Goal: Information Seeking & Learning: Learn about a topic

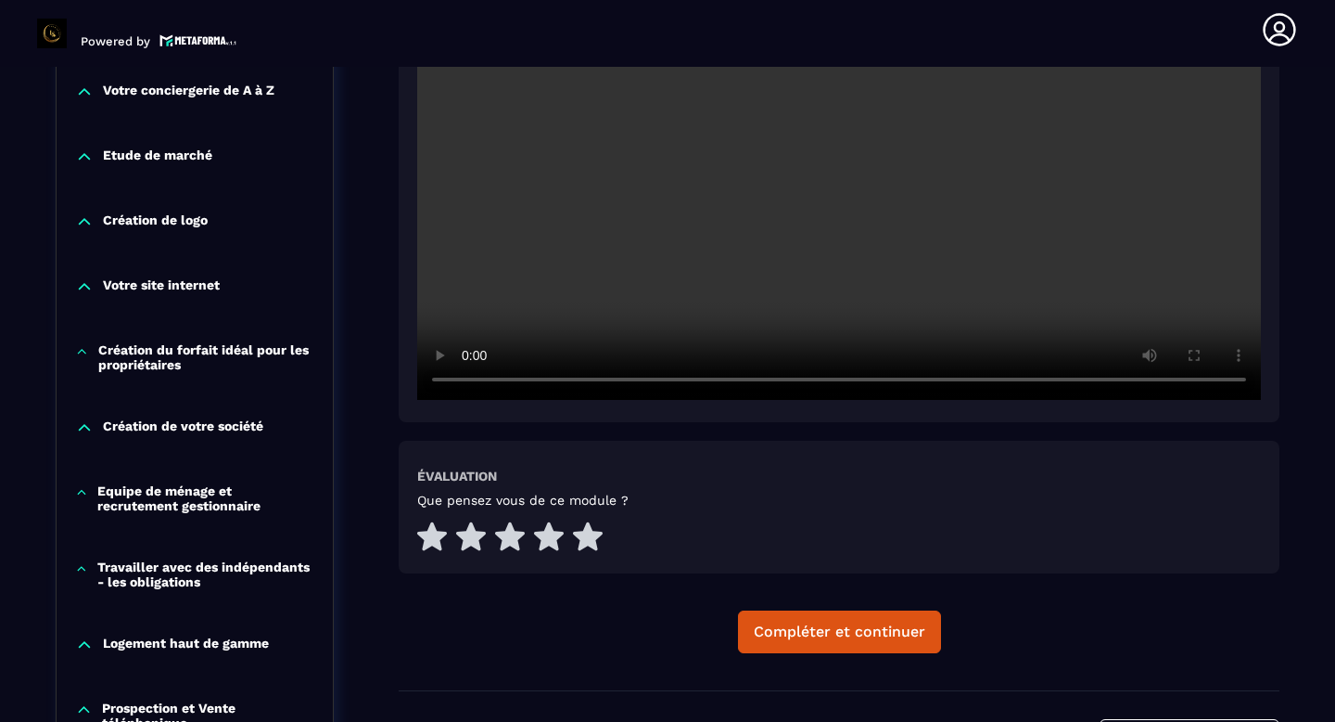
scroll to position [606, 0]
click at [151, 364] on p "Création du forfait idéal pour les propriétaires" at bounding box center [206, 356] width 216 height 30
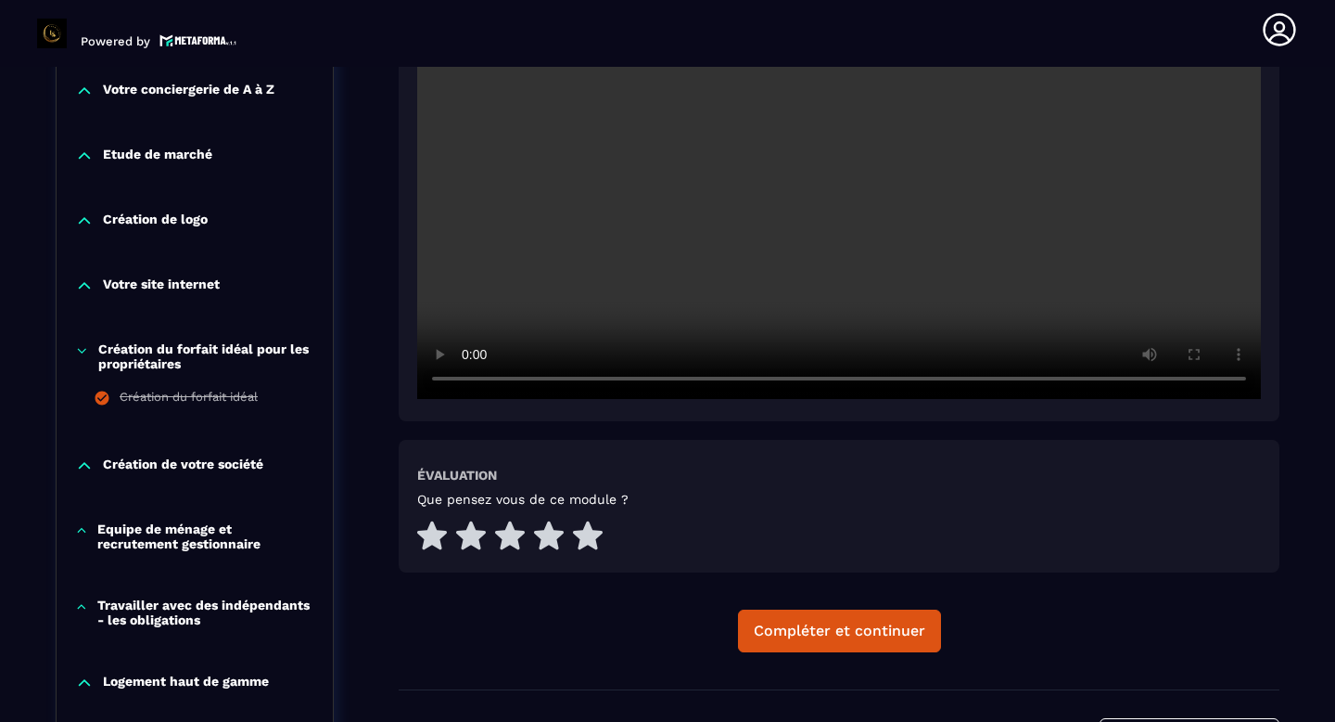
click at [151, 364] on p "Création du forfait idéal pour les propriétaires" at bounding box center [206, 356] width 216 height 30
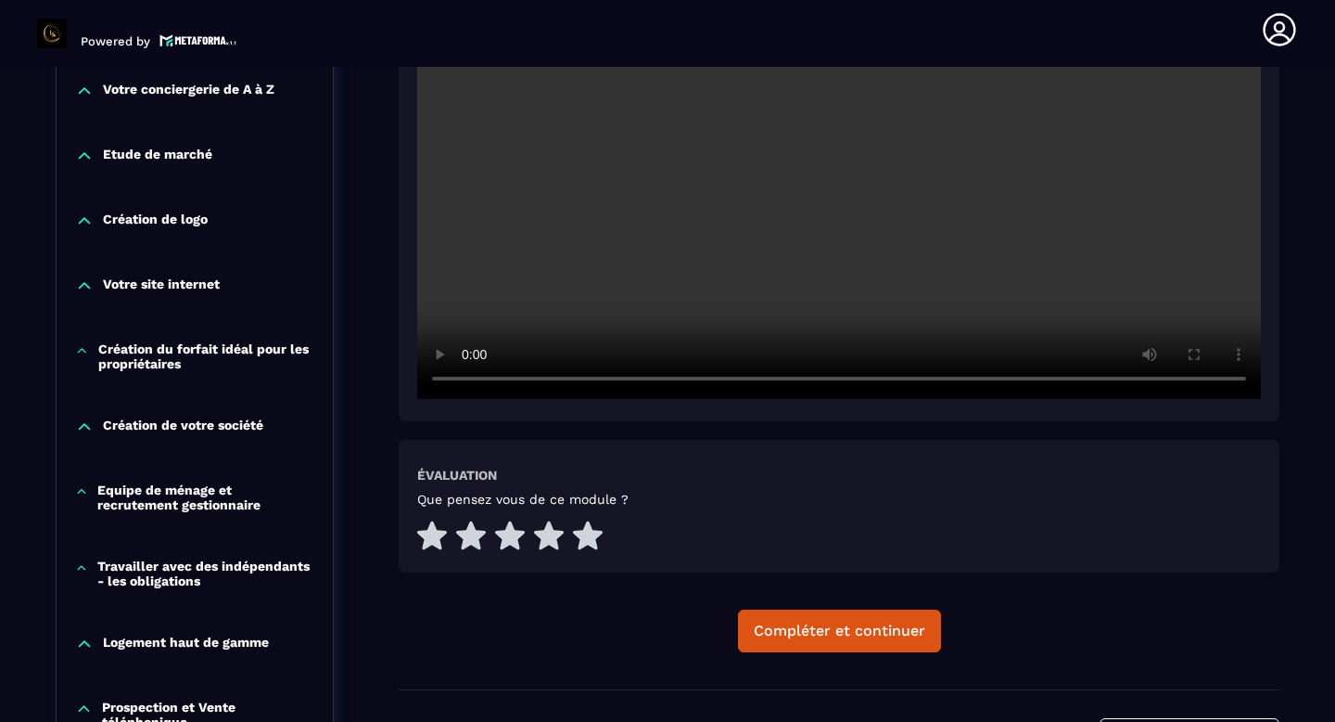
click at [147, 427] on p "Création de votre société" at bounding box center [183, 426] width 160 height 19
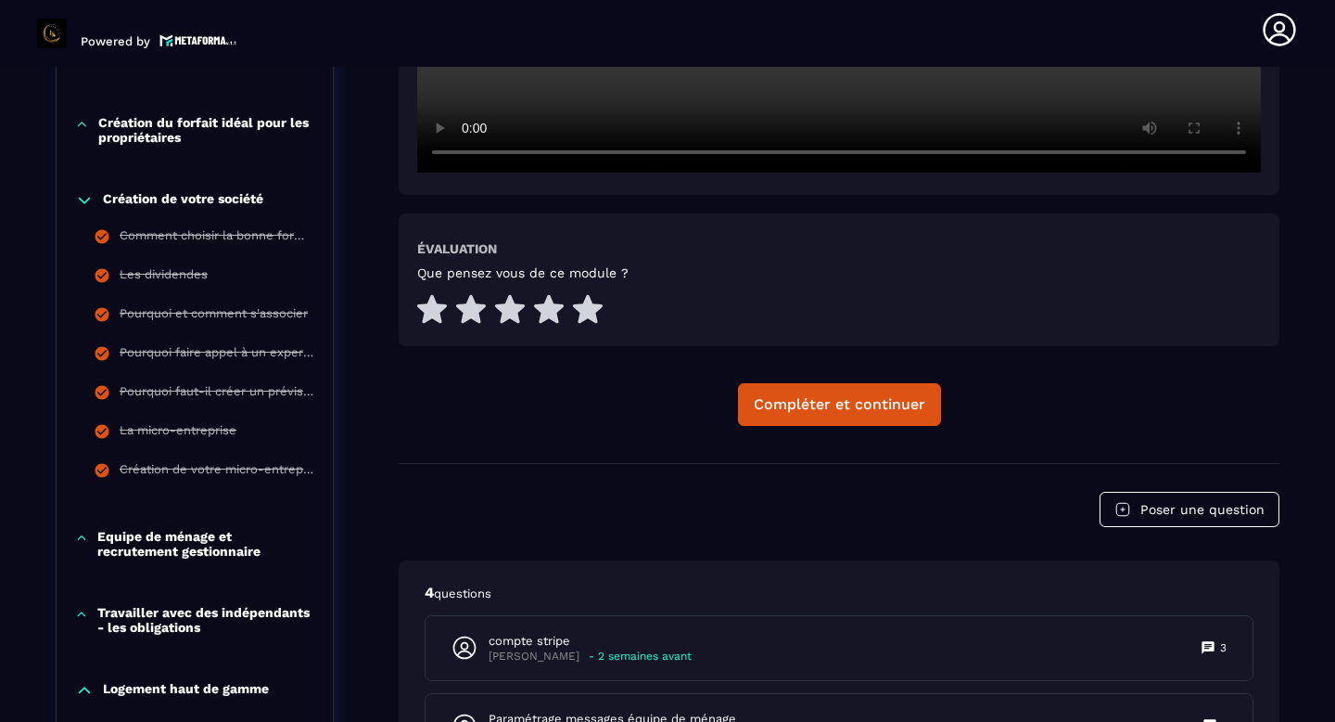
scroll to position [836, 0]
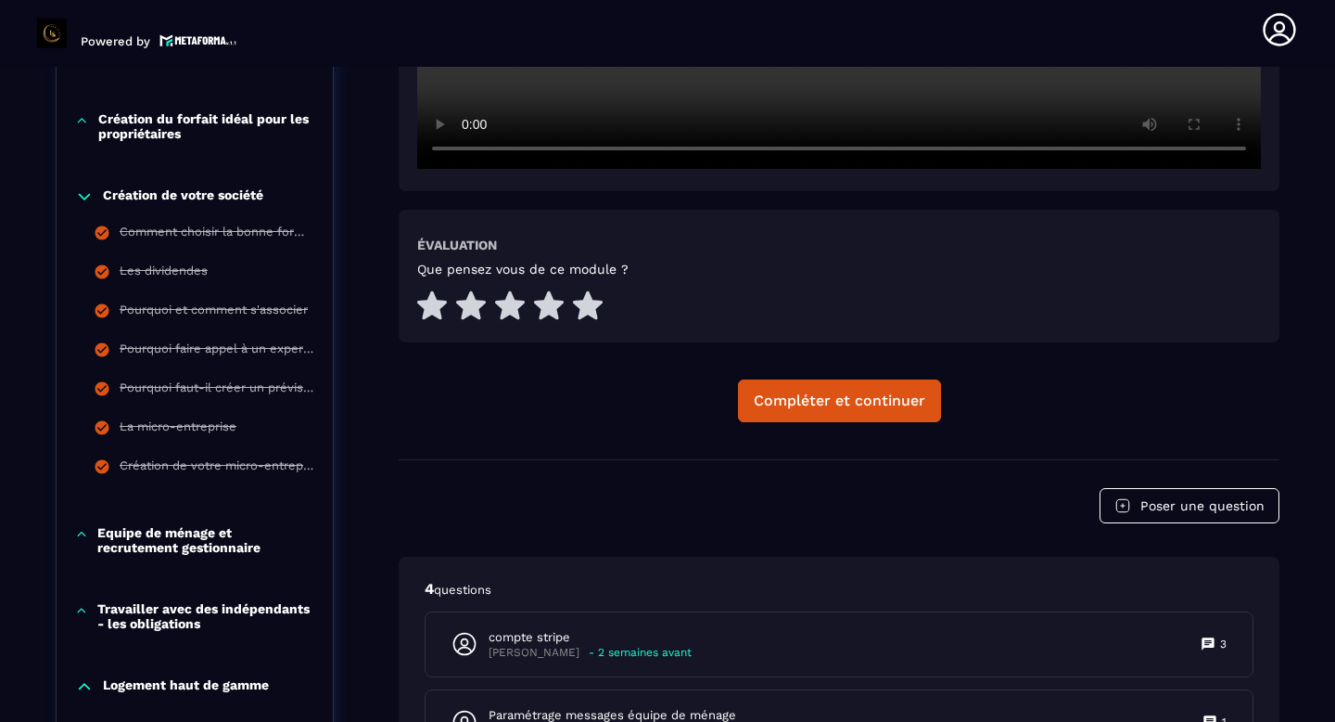
click at [135, 189] on p "Création de votre société" at bounding box center [183, 196] width 160 height 19
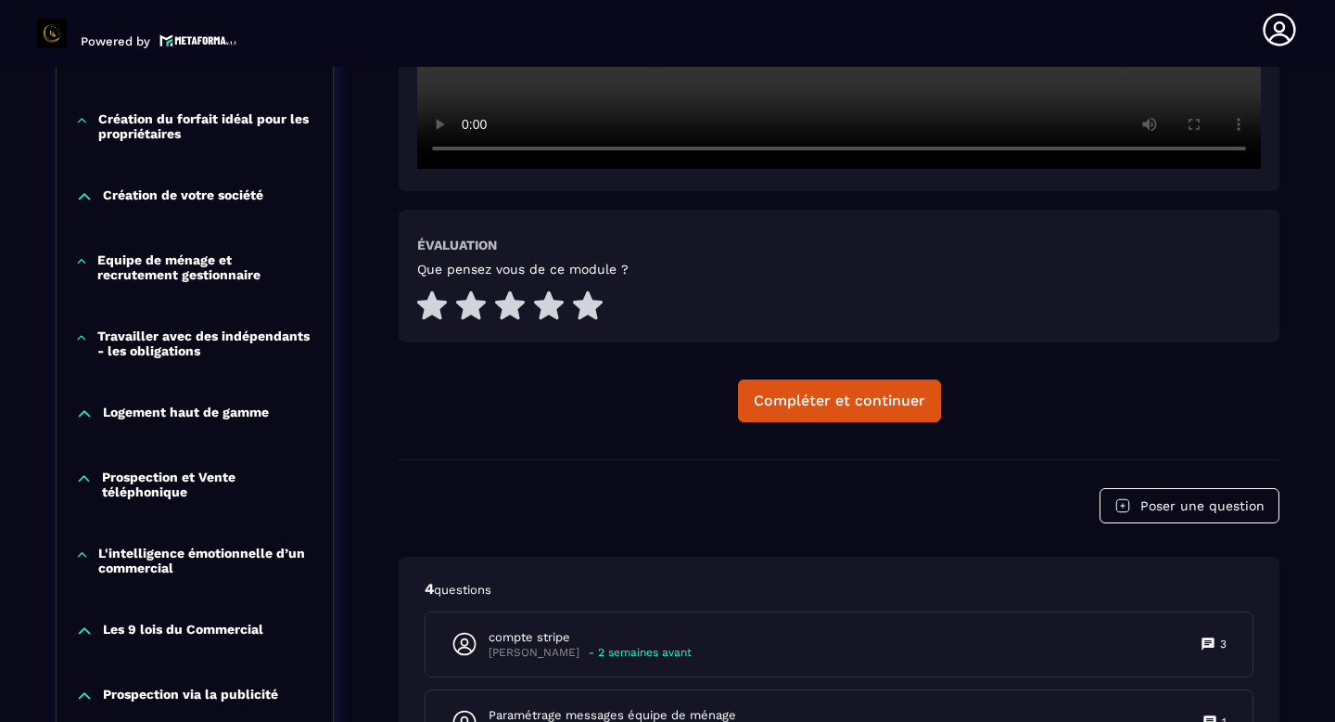
click at [151, 273] on p "Equipe de ménage et recrutement gestionnaire" at bounding box center [205, 267] width 217 height 30
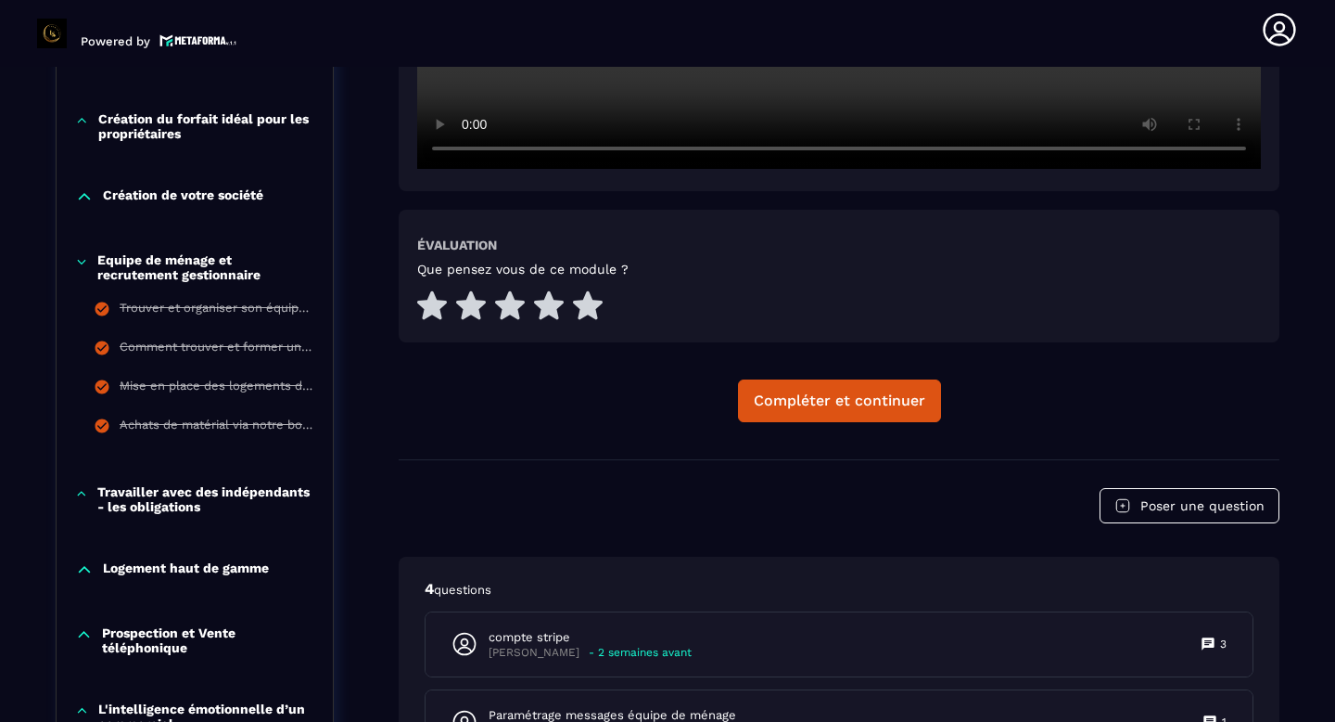
click at [151, 273] on p "Equipe de ménage et recrutement gestionnaire" at bounding box center [205, 267] width 217 height 30
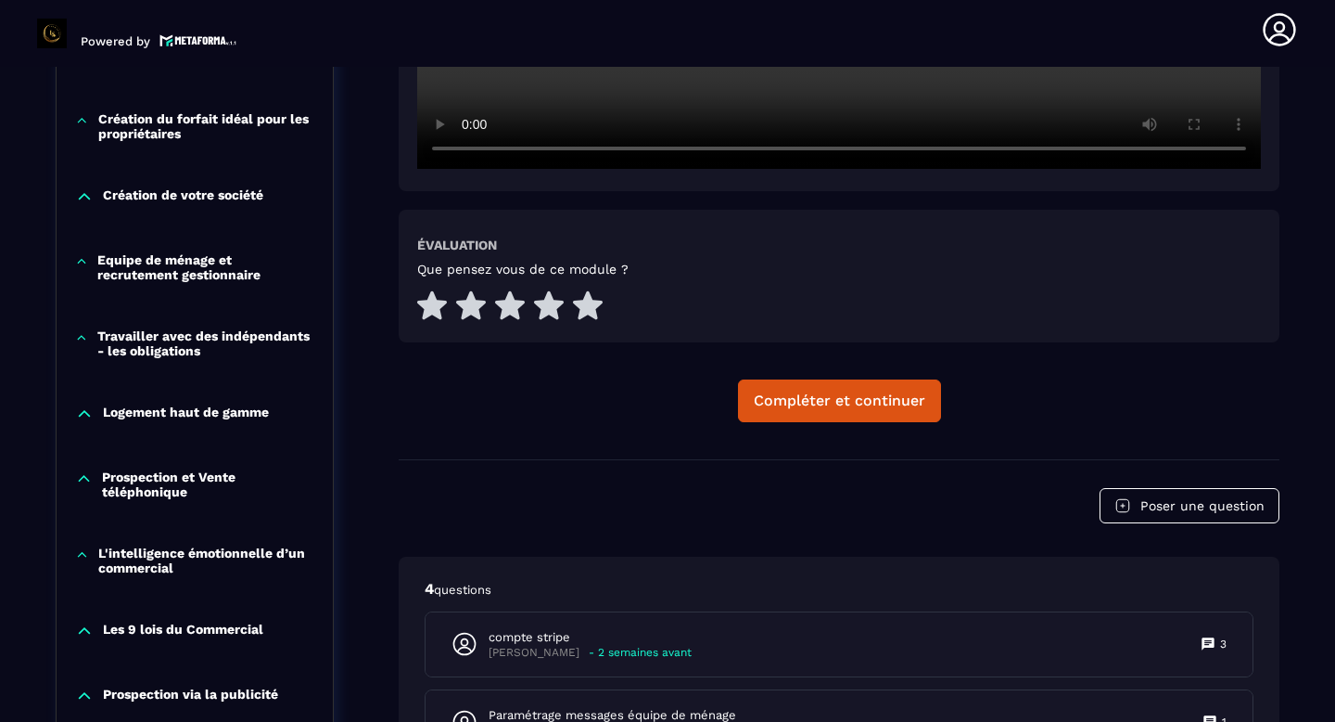
click at [151, 344] on p "Travailler avec des indépendants - les obligations" at bounding box center [205, 343] width 217 height 30
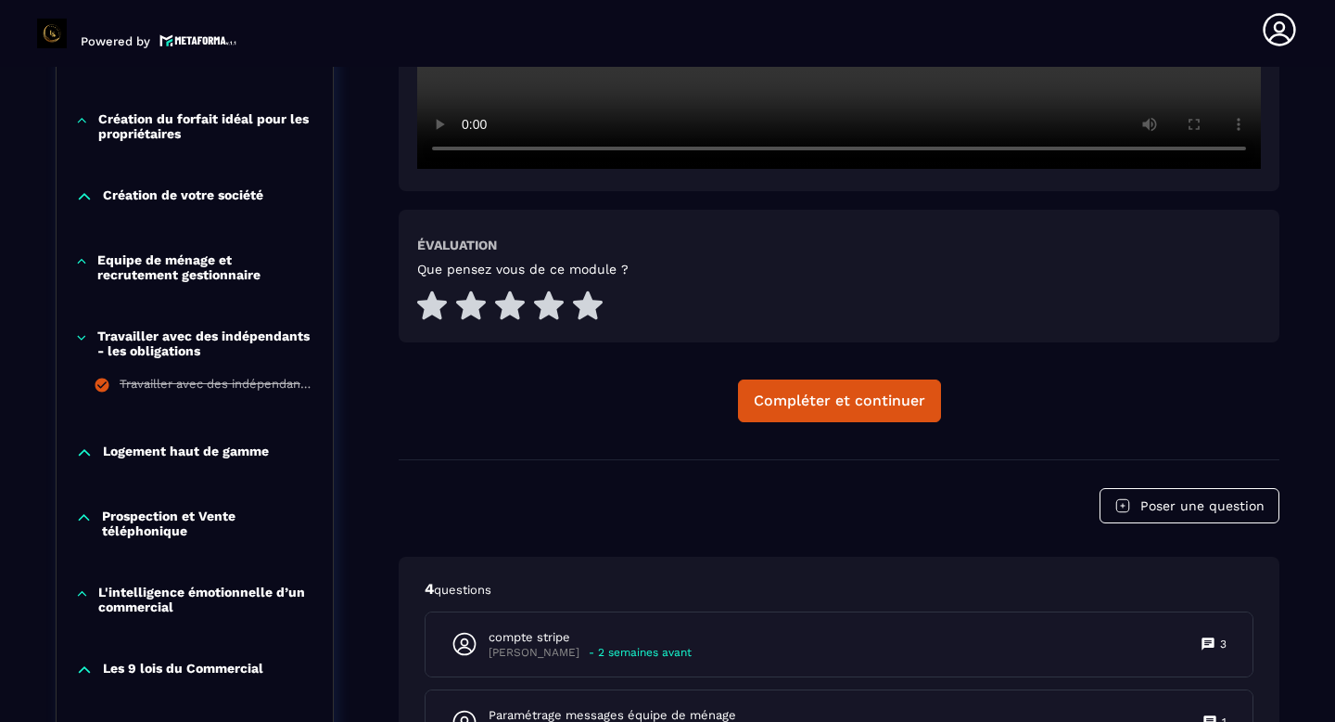
click at [151, 344] on p "Travailler avec des indépendants - les obligations" at bounding box center [205, 343] width 217 height 30
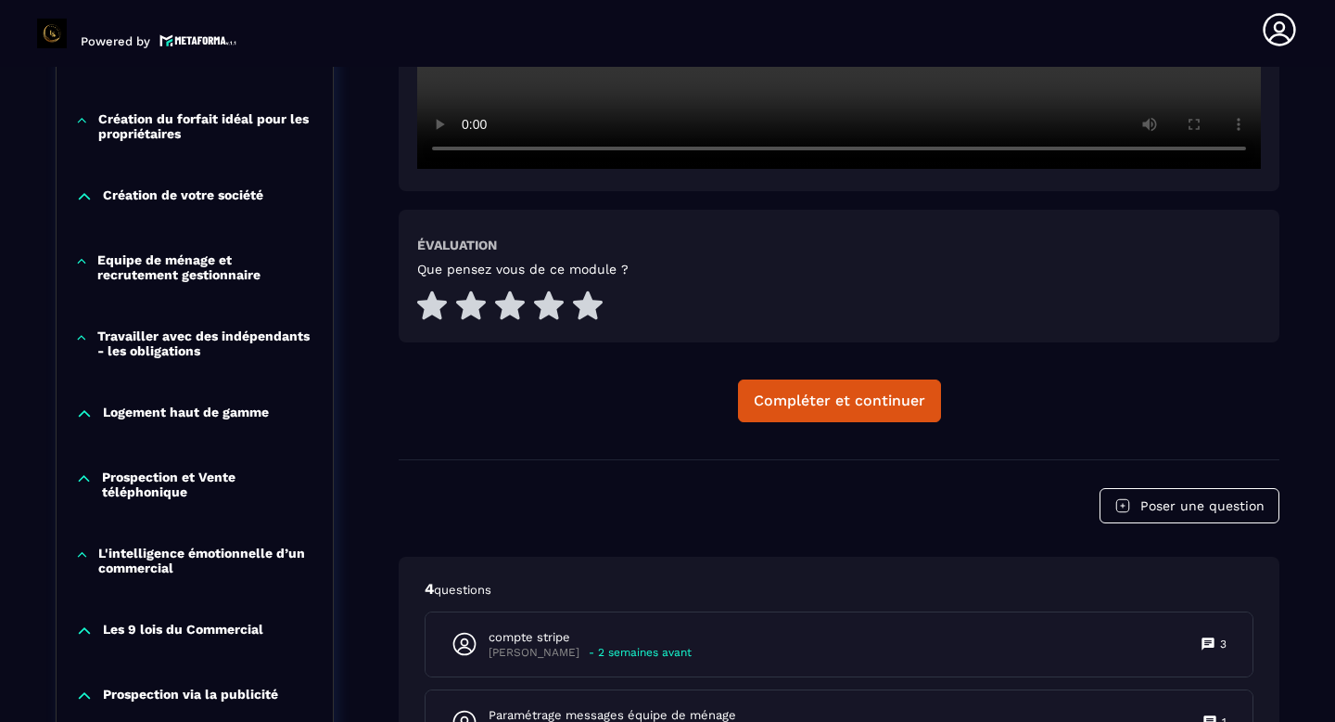
click at [151, 409] on p "Logement haut de gamme" at bounding box center [186, 413] width 166 height 19
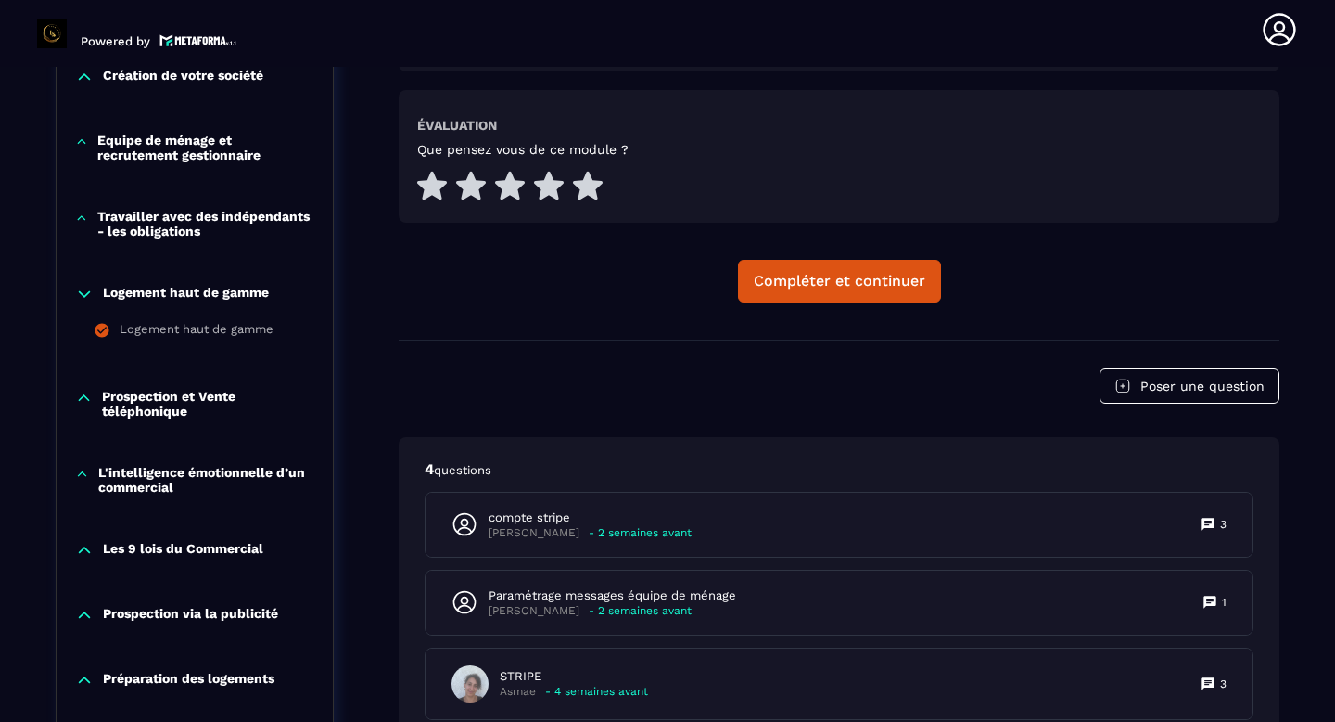
scroll to position [1029, 0]
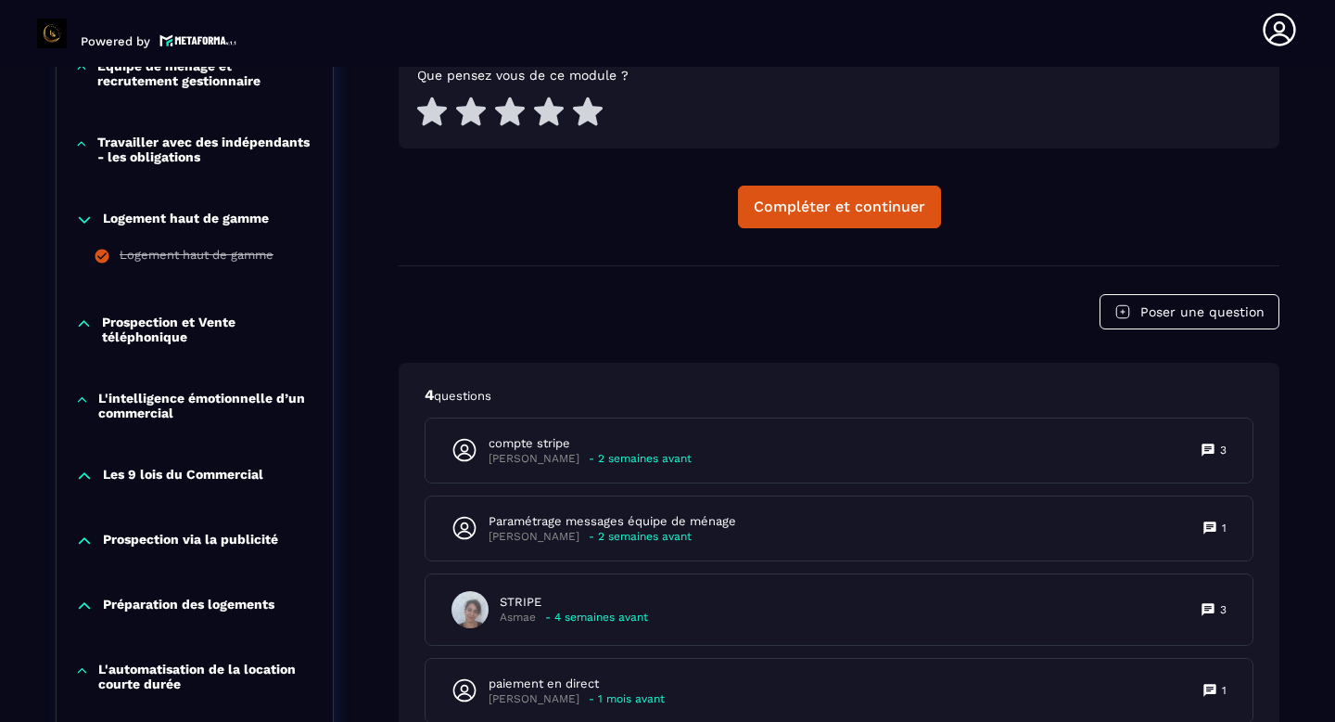
click at [115, 326] on p "Prospection et Vente téléphonique" at bounding box center [208, 329] width 212 height 30
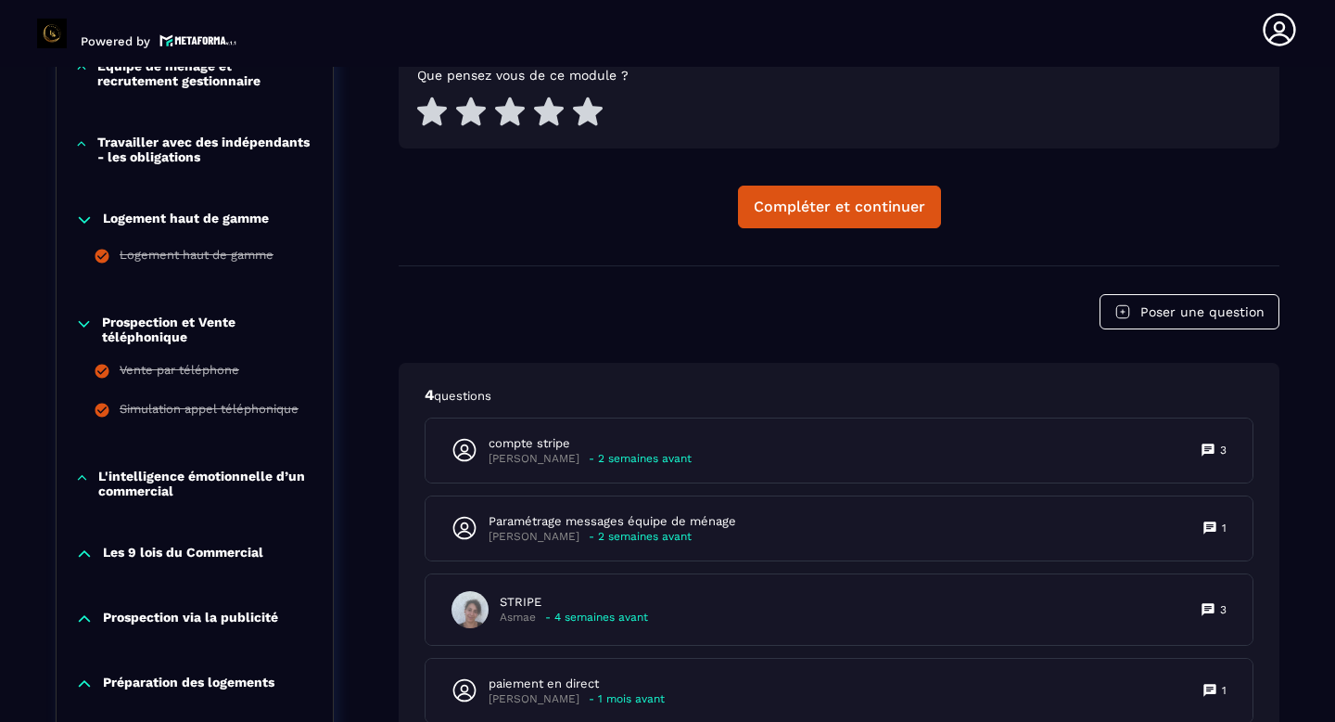
click at [172, 216] on p "Logement haut de gamme" at bounding box center [186, 220] width 166 height 19
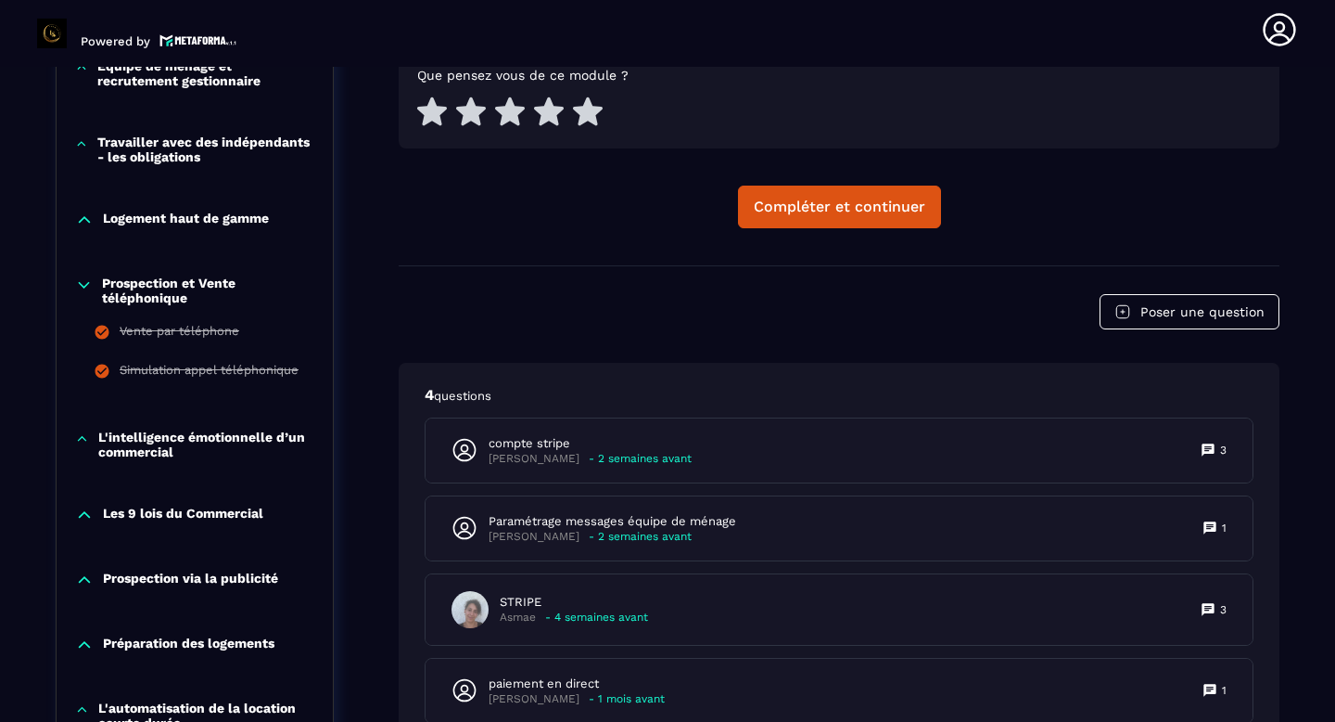
click at [159, 448] on p "L'intelligence émotionnelle d’un commercial" at bounding box center [206, 444] width 216 height 30
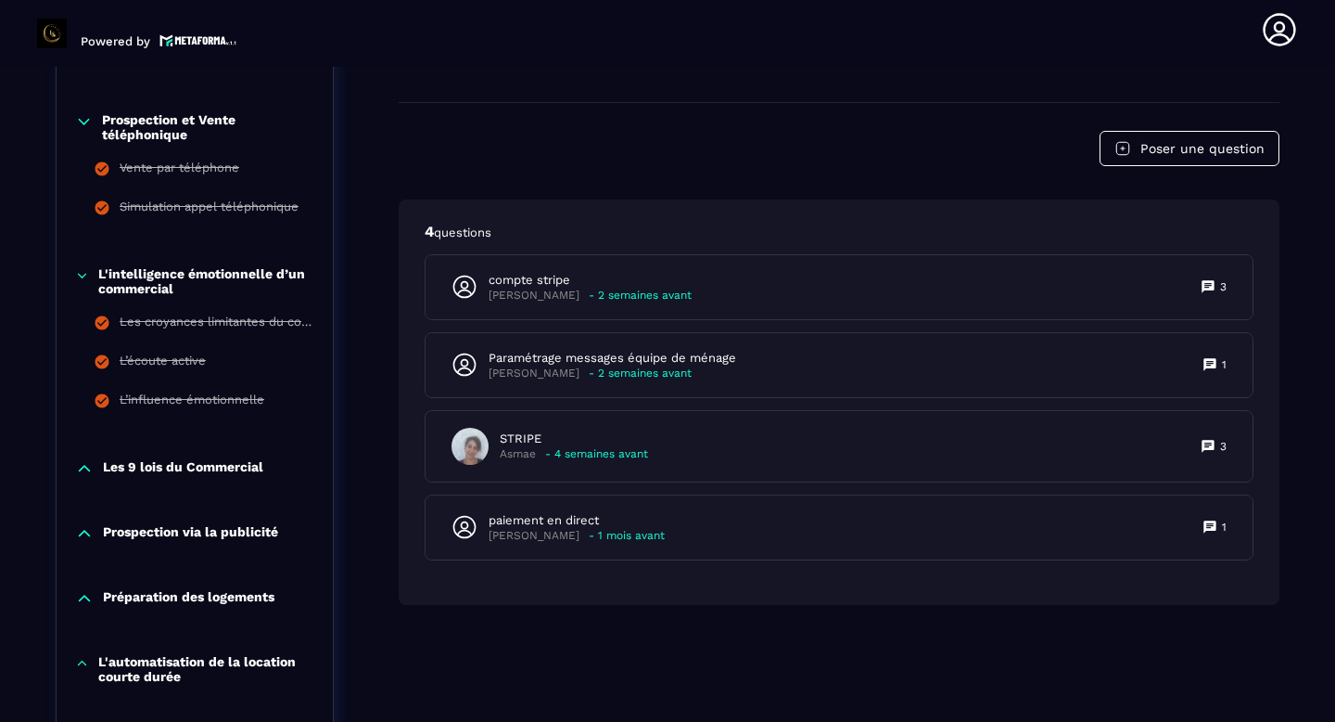
scroll to position [1266, 0]
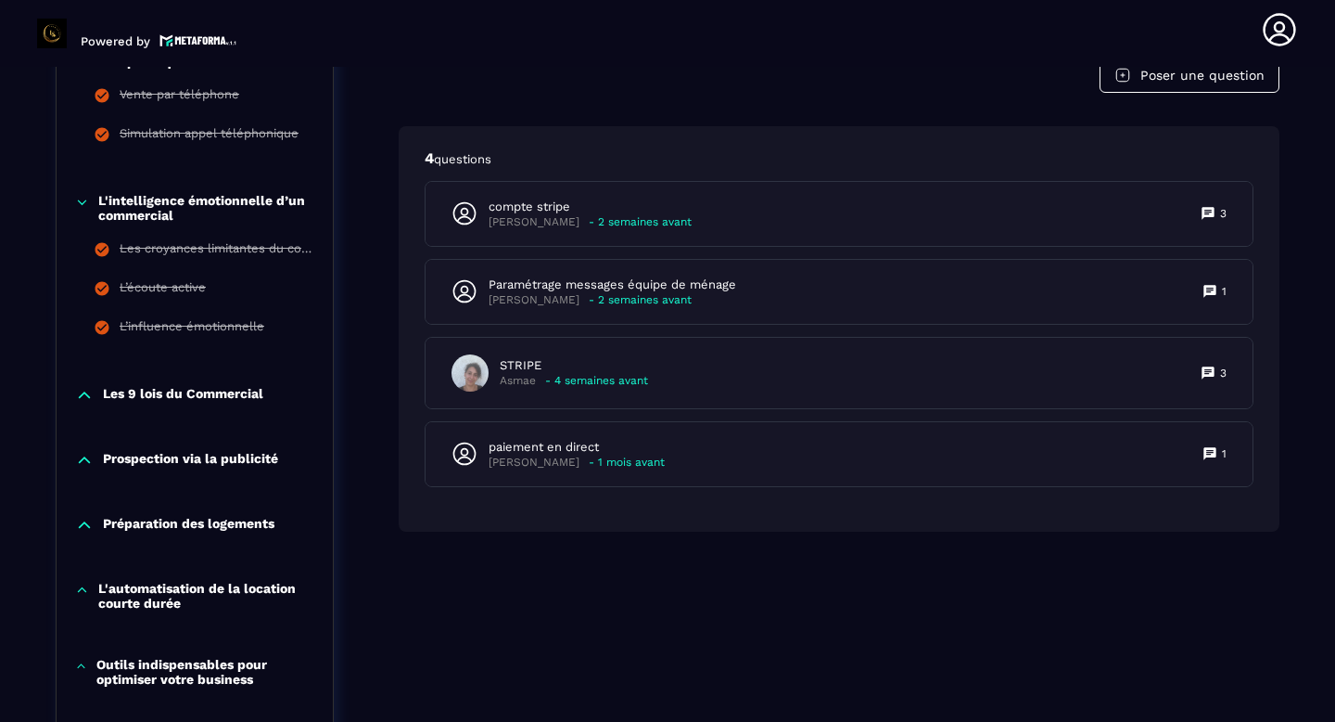
click at [176, 455] on p "Prospection via la publicité" at bounding box center [190, 460] width 175 height 19
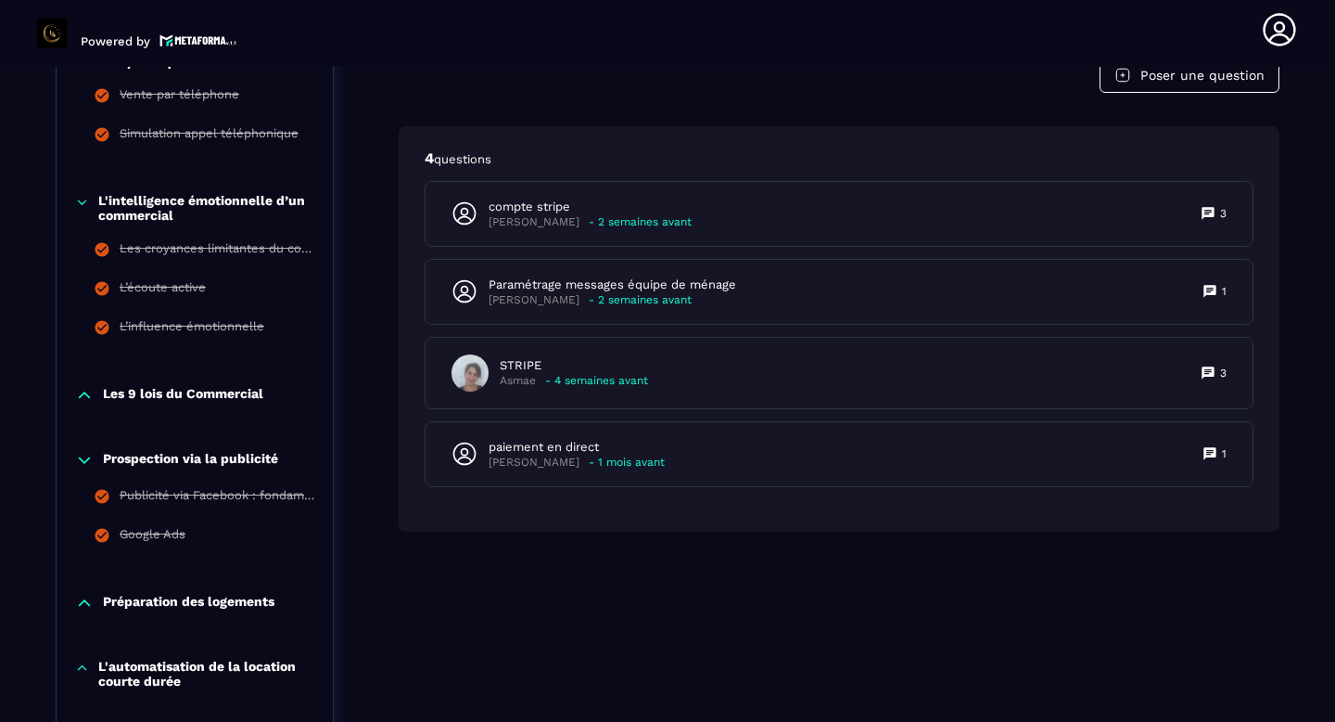
click at [164, 454] on p "Prospection via la publicité" at bounding box center [190, 460] width 175 height 19
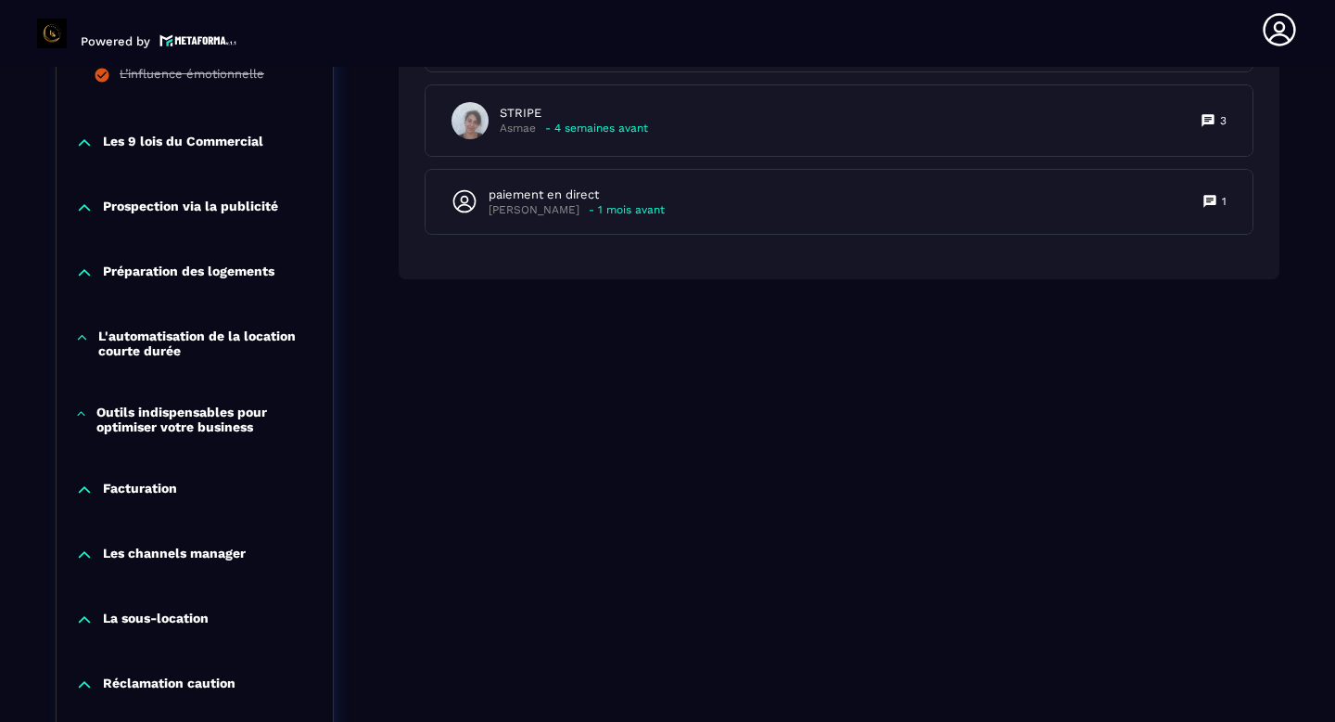
scroll to position [1574, 0]
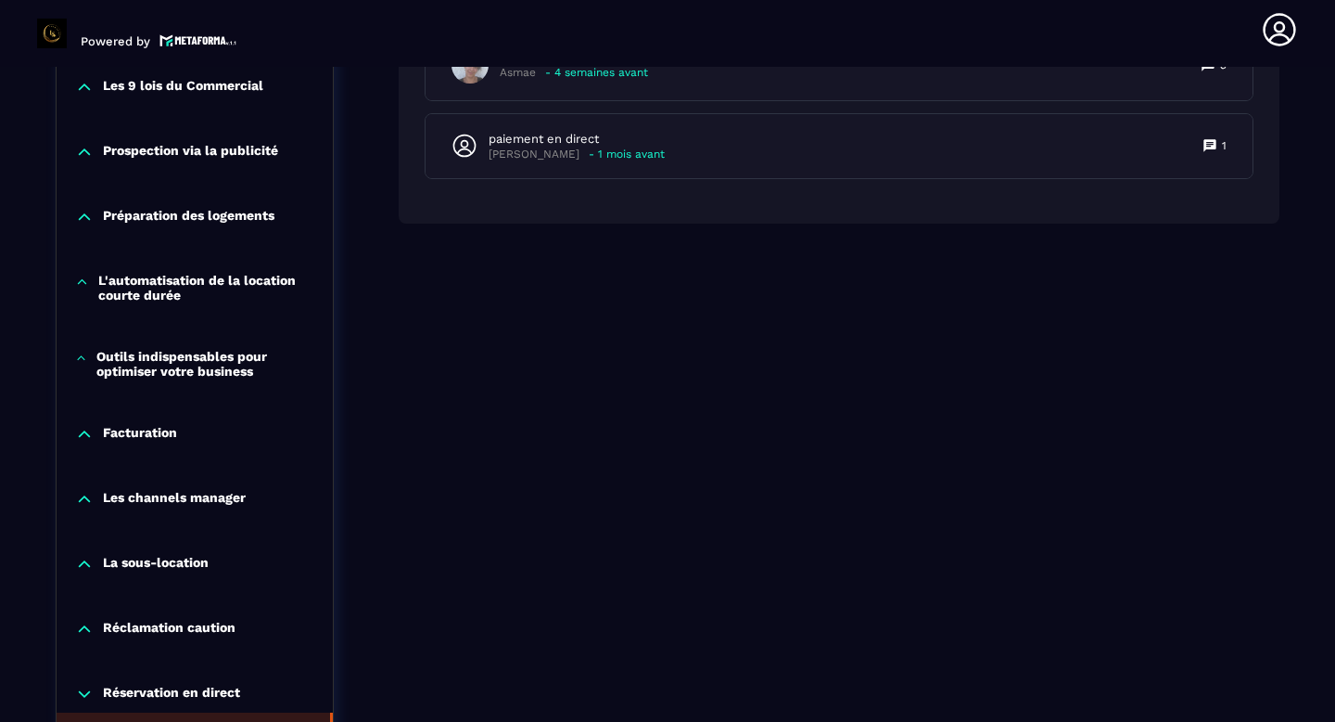
click at [175, 213] on p "Préparation des logements" at bounding box center [189, 217] width 172 height 19
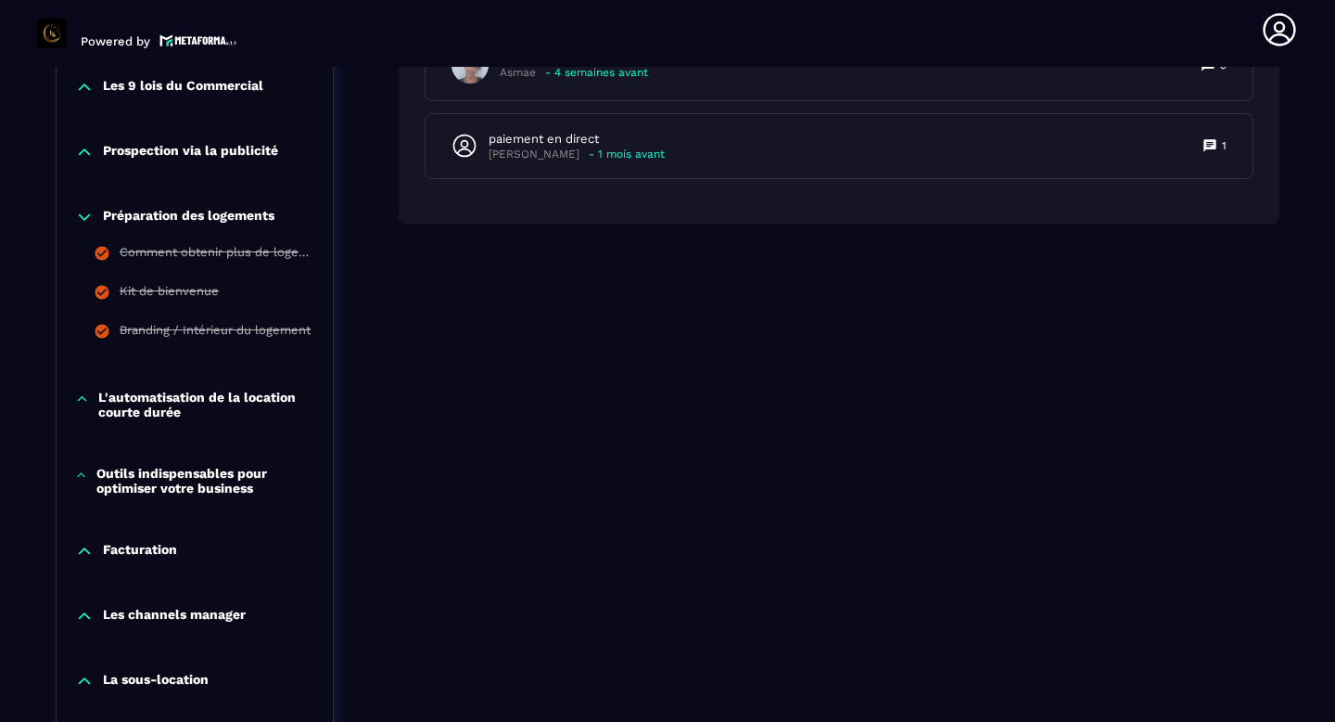
click at [245, 396] on p "L'automatisation de la location courte durée" at bounding box center [206, 405] width 216 height 30
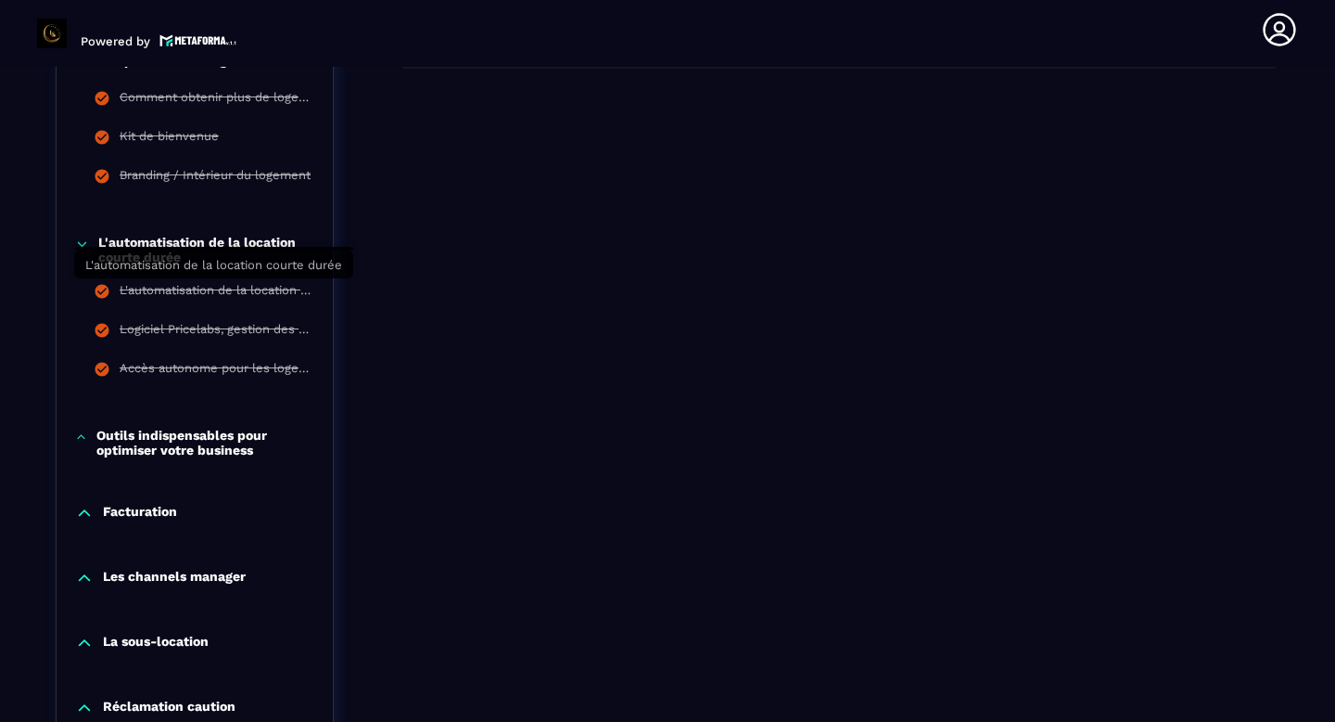
scroll to position [1755, 0]
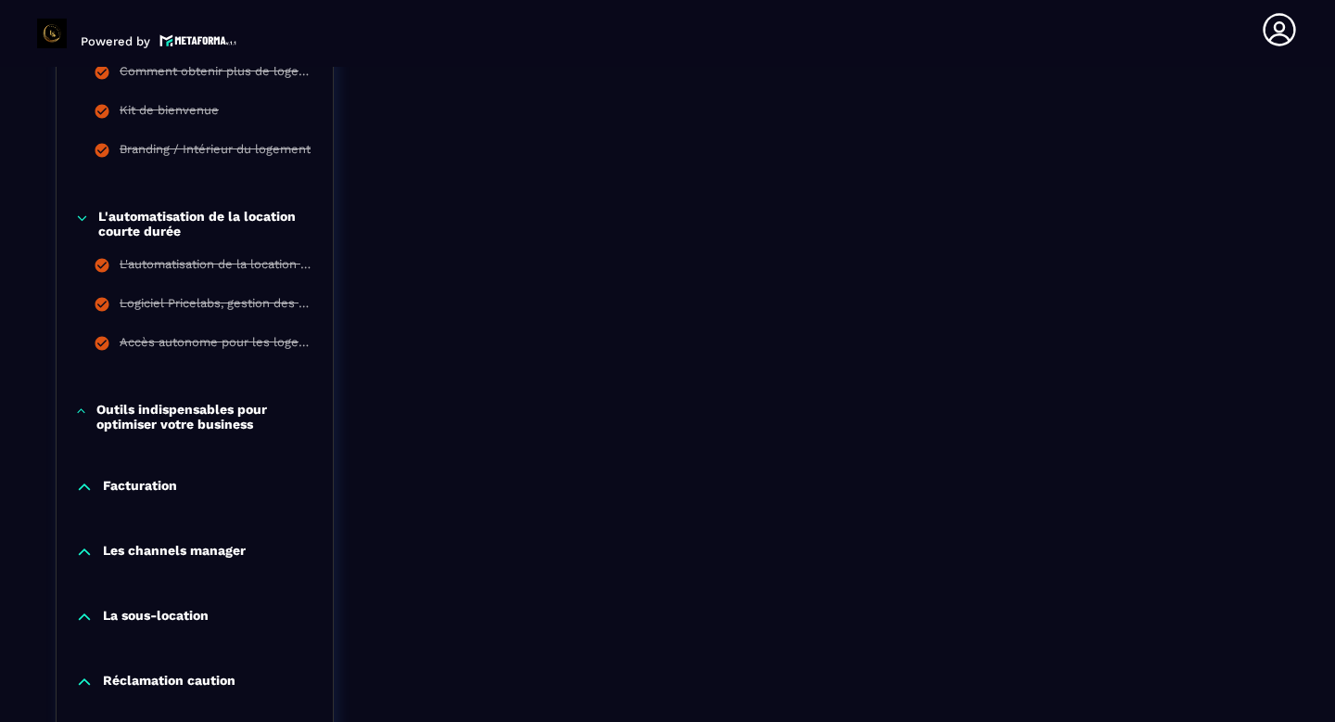
click at [232, 420] on p "Outils indispensables pour optimiser votre business" at bounding box center [205, 417] width 218 height 30
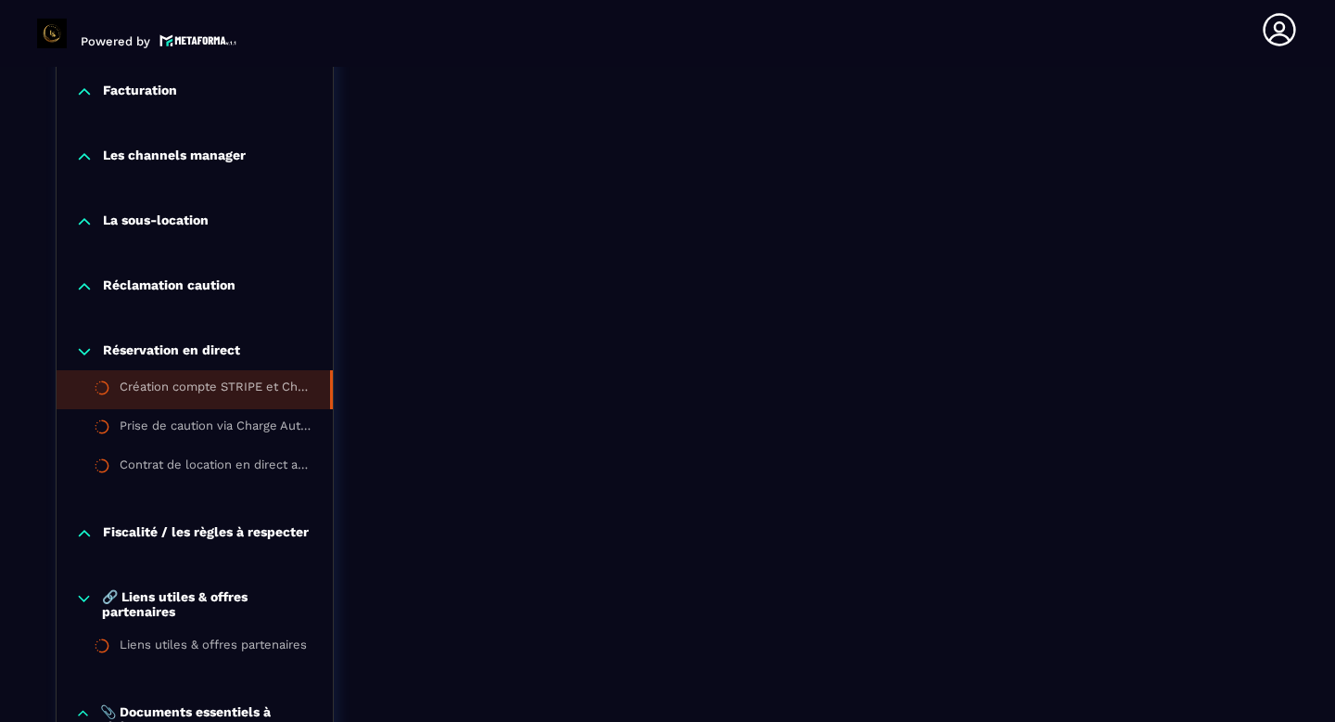
scroll to position [2230, 0]
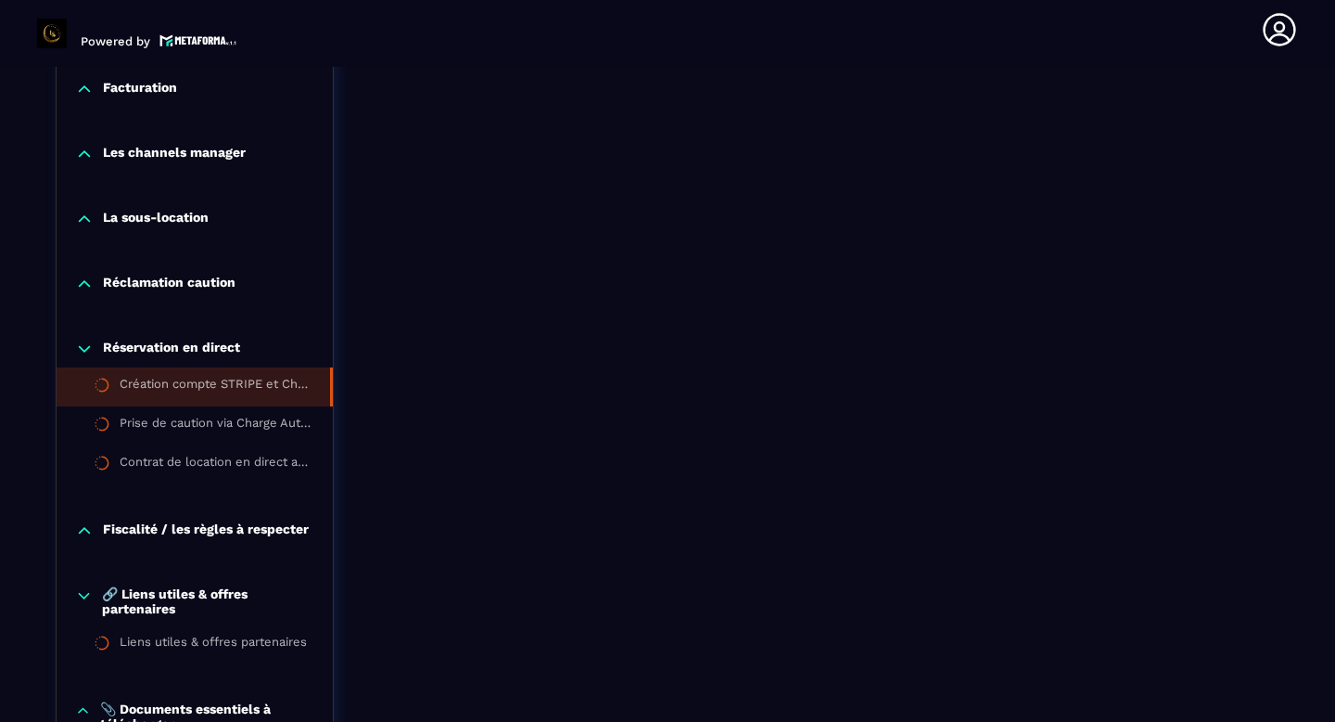
click at [157, 150] on p "Les channels manager" at bounding box center [174, 154] width 143 height 19
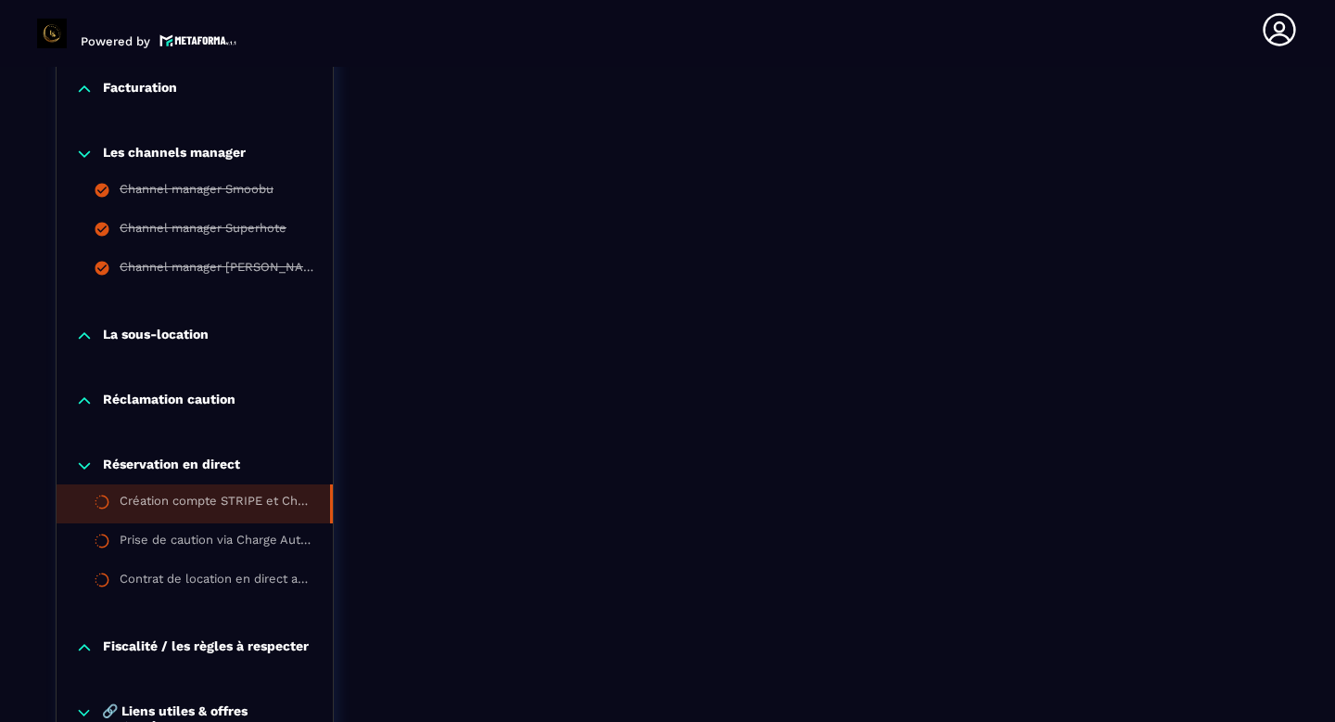
click at [195, 353] on div "La sous-location" at bounding box center [195, 340] width 276 height 65
click at [200, 339] on p "La sous-location" at bounding box center [156, 335] width 106 height 19
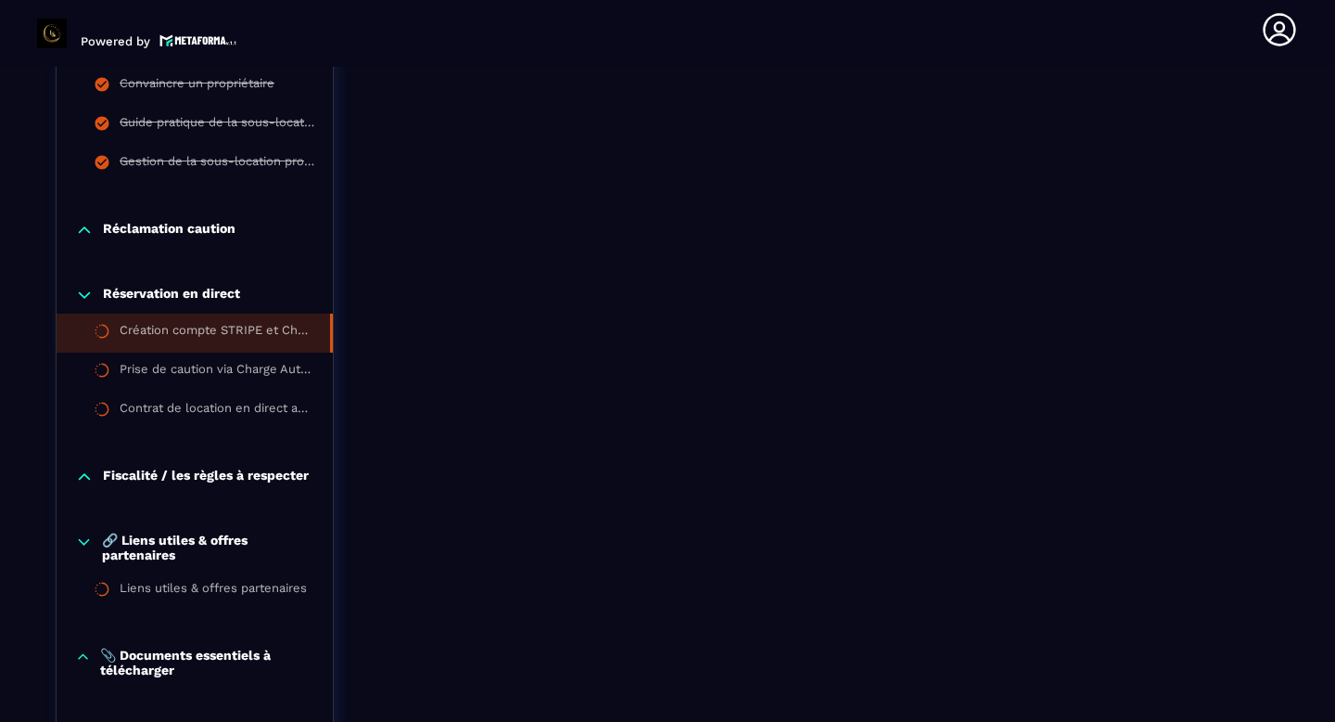
scroll to position [2774, 0]
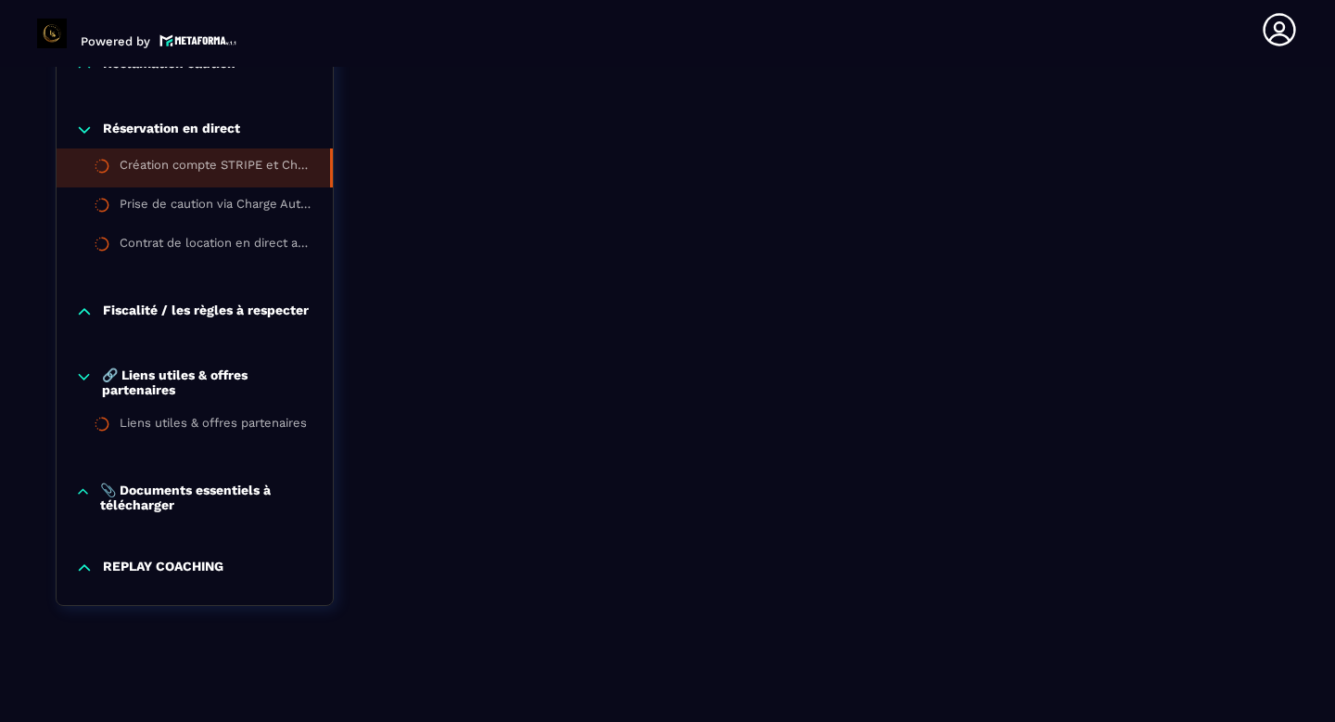
click at [167, 558] on p "REPLAY COACHING" at bounding box center [163, 567] width 121 height 19
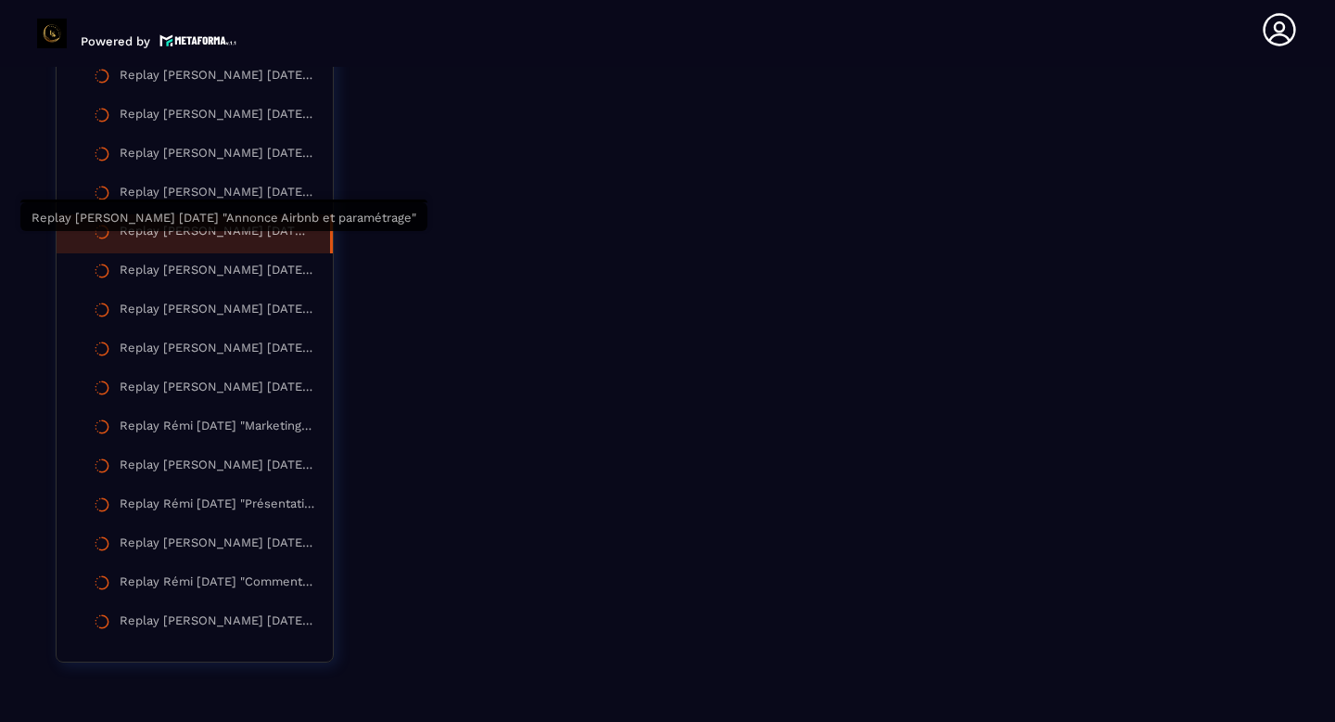
scroll to position [4539, 0]
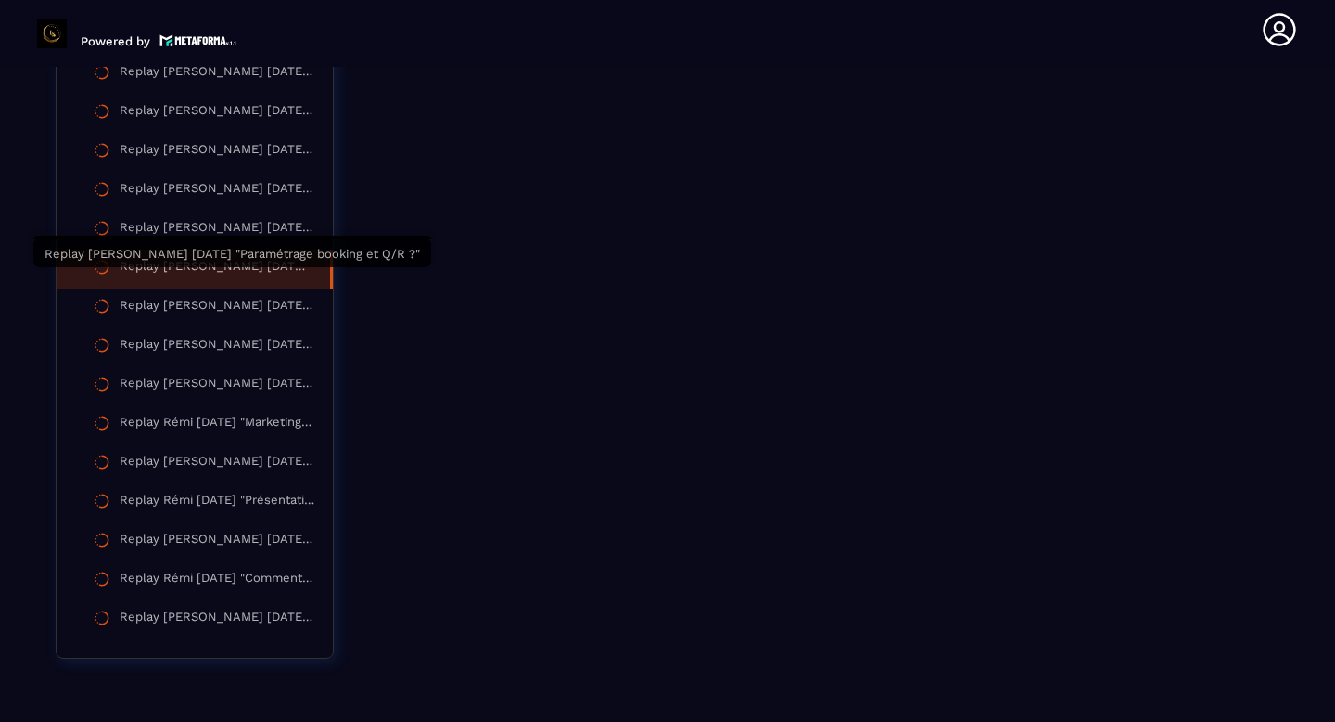
click at [238, 279] on div "Replay [PERSON_NAME] [DATE] "Paramétrage booking et Q/R ?"" at bounding box center [216, 269] width 192 height 20
